Goal: Obtain resource: Download file/media

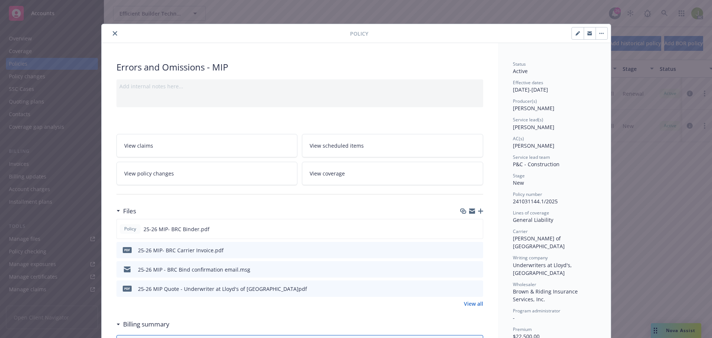
scroll to position [22, 0]
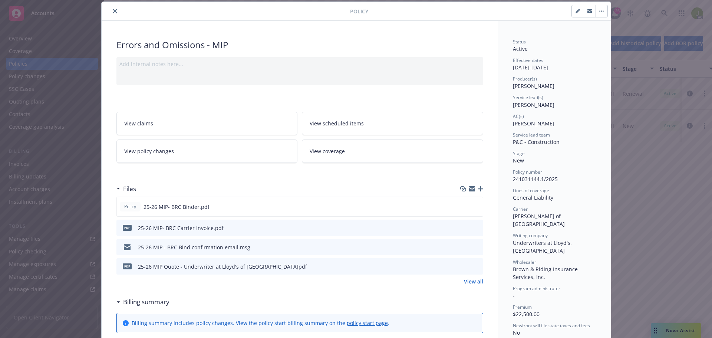
click at [108, 14] on div at bounding box center [228, 11] width 246 height 9
click at [113, 12] on icon "close" at bounding box center [115, 11] width 4 height 4
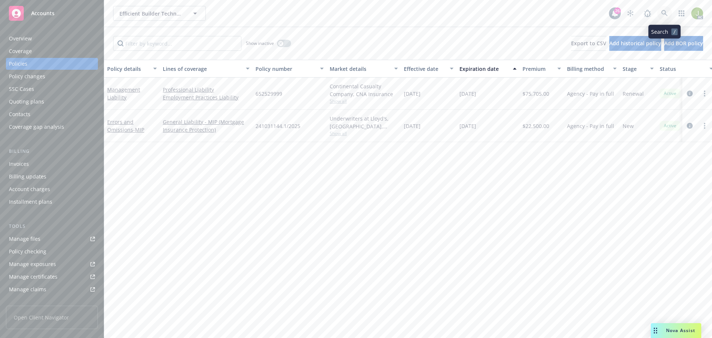
click at [664, 15] on icon at bounding box center [664, 13] width 7 height 7
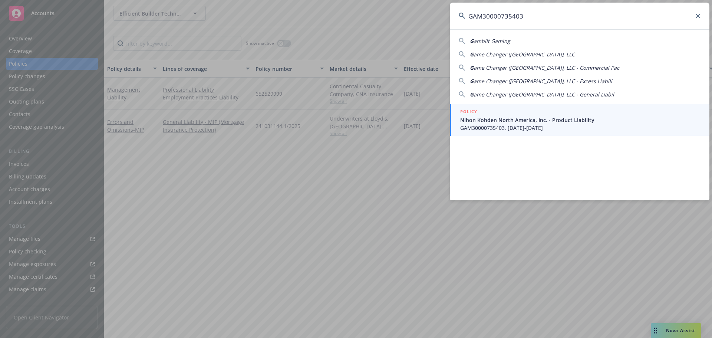
type input "GAM30000735403"
click at [520, 112] on div "POLICY" at bounding box center [580, 112] width 240 height 8
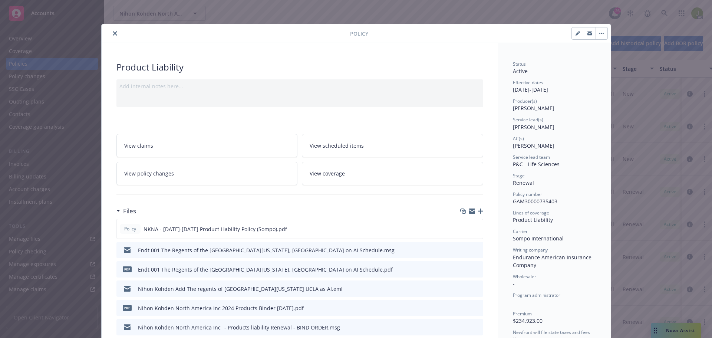
scroll to position [37, 0]
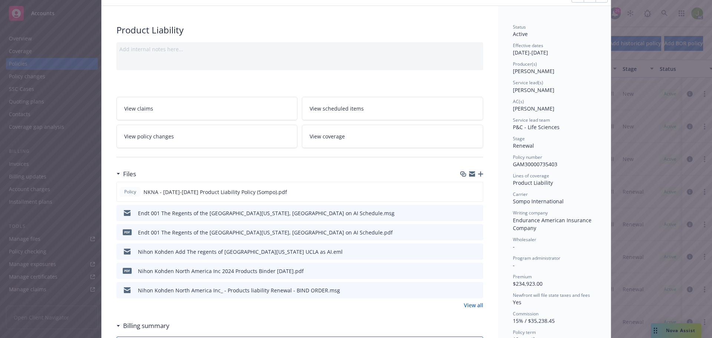
click at [472, 304] on link "View all" at bounding box center [473, 305] width 19 height 8
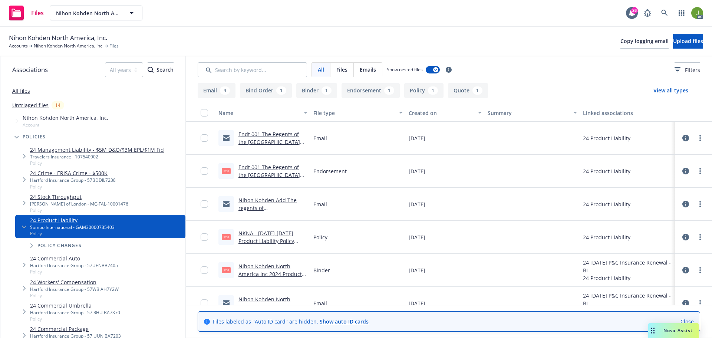
click at [289, 175] on link "Endt 001 The Regents of the [GEOGRAPHIC_DATA][US_STATE], [GEOGRAPHIC_DATA] on A…" at bounding box center [271, 183] width 66 height 38
click at [302, 142] on link "Endt 001 The Regents of the [GEOGRAPHIC_DATA][US_STATE], [GEOGRAPHIC_DATA] on A…" at bounding box center [271, 150] width 66 height 38
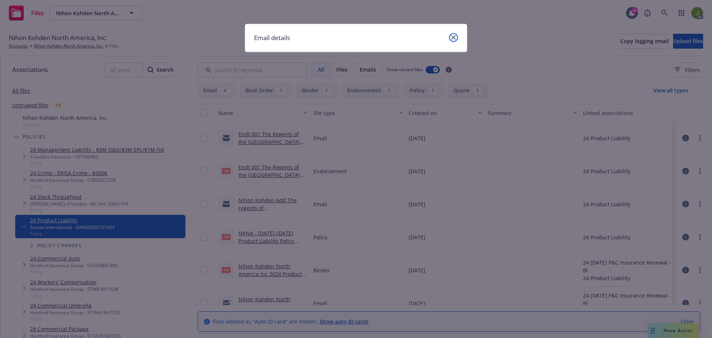
click at [457, 37] on link "close" at bounding box center [453, 37] width 9 height 9
